Goal: Information Seeking & Learning: Learn about a topic

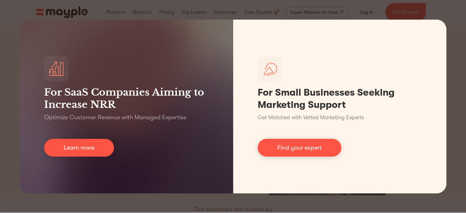
click at [438, 12] on div "For SaaS Companies Aiming to Increase NRR Optimize Customer Revenue with Manage…" at bounding box center [233, 106] width 466 height 213
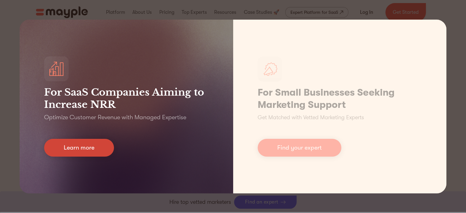
scroll to position [306, 0]
click at [78, 146] on link "Learn more" at bounding box center [79, 148] width 70 height 18
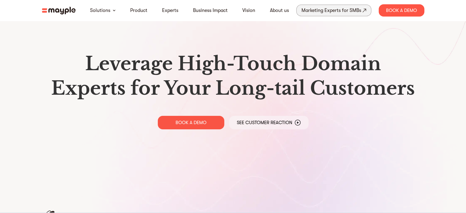
click at [321, 8] on div "Marketing Experts for SMBs" at bounding box center [331, 10] width 60 height 9
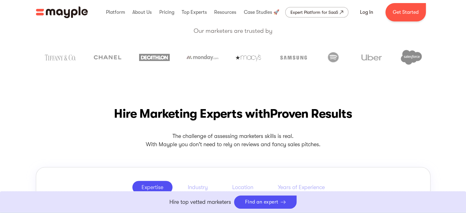
scroll to position [184, 0]
